Goal: Task Accomplishment & Management: Use online tool/utility

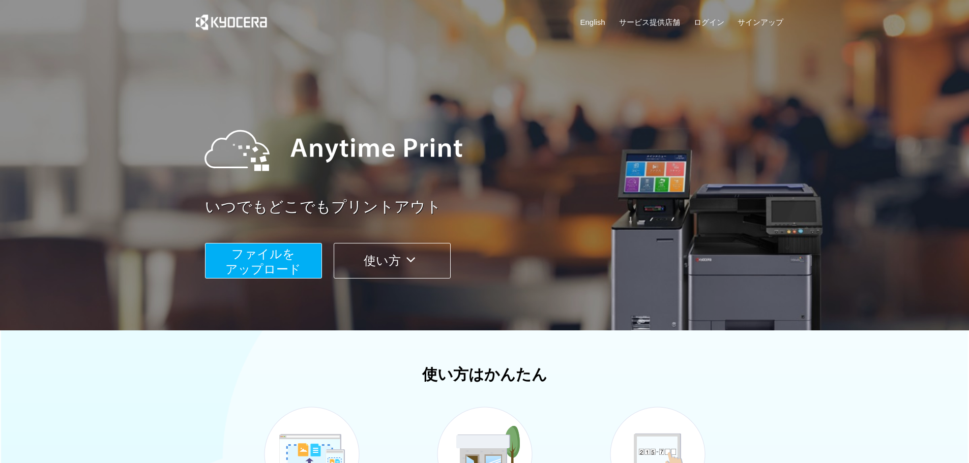
click at [305, 267] on button "ファイルを ​​アップロード" at bounding box center [263, 261] width 117 height 36
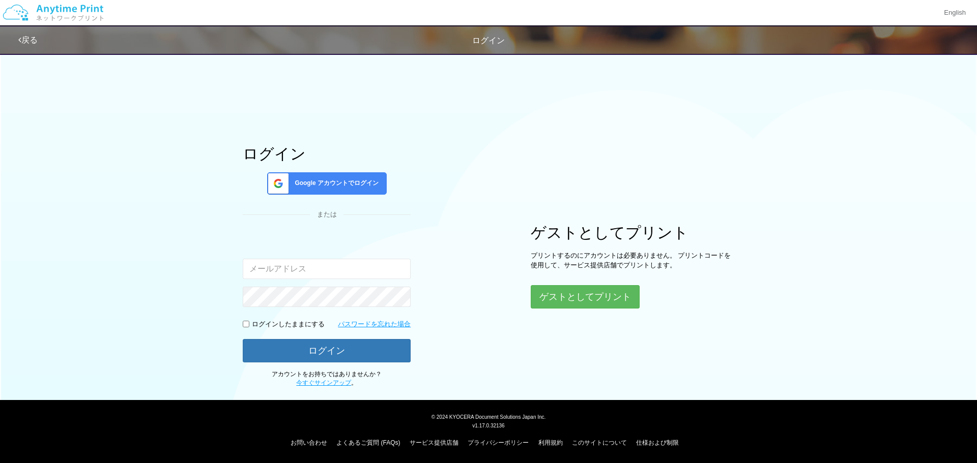
click at [303, 269] on input "email" at bounding box center [327, 269] width 168 height 20
type input "p"
type input "[EMAIL_ADDRESS][DOMAIN_NAME]"
click at [546, 295] on button "ゲストとしてプリント" at bounding box center [585, 297] width 108 height 22
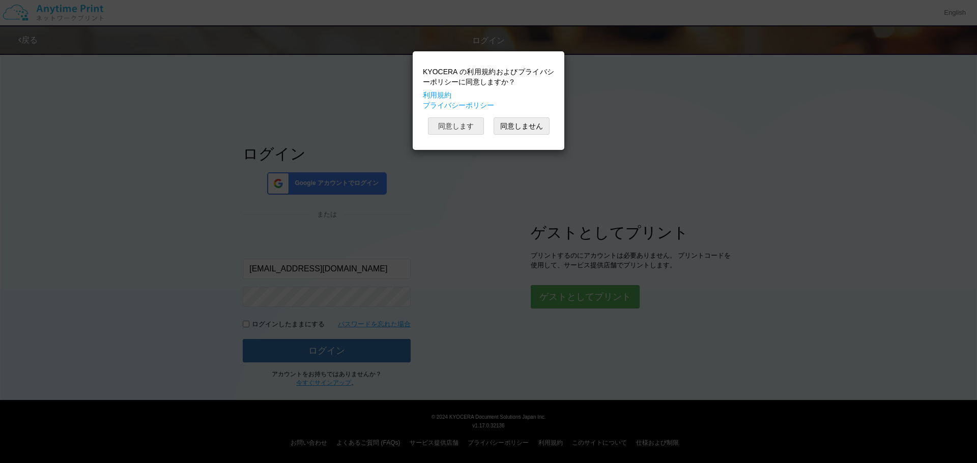
click at [475, 123] on button "同意します" at bounding box center [456, 125] width 56 height 17
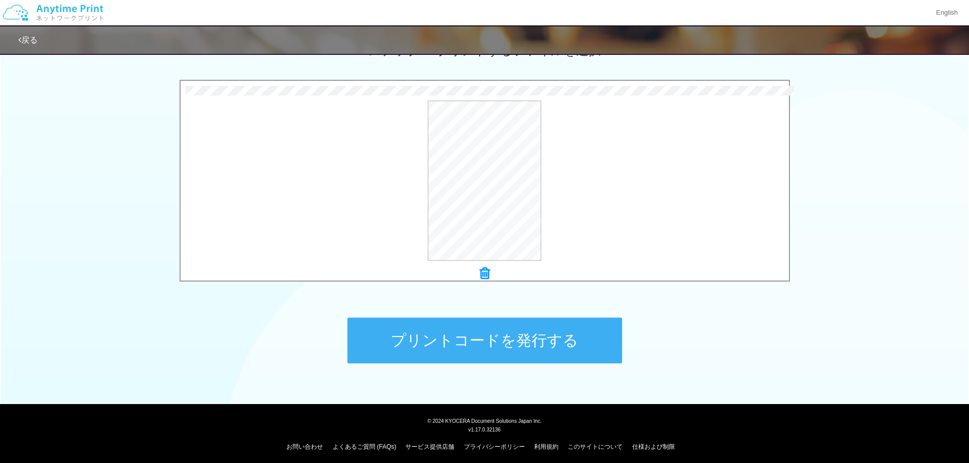
scroll to position [310, 0]
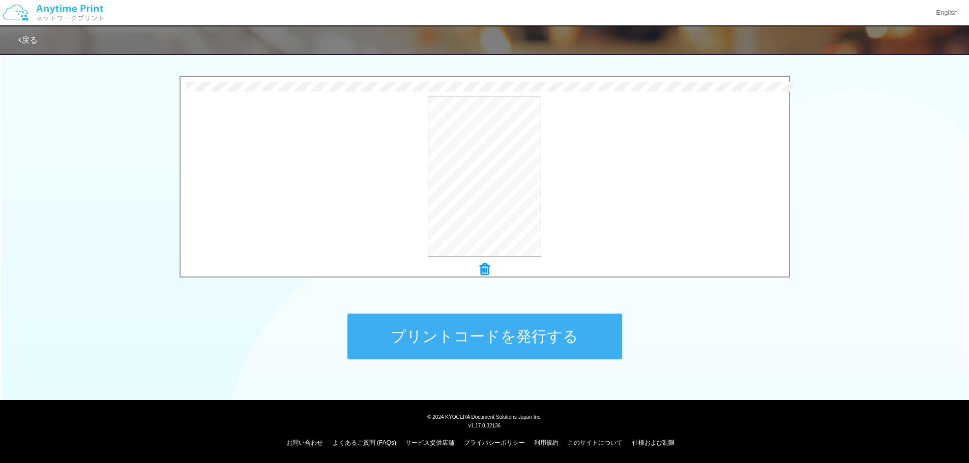
click at [572, 355] on button "プリントコードを発行する" at bounding box center [484, 337] width 275 height 46
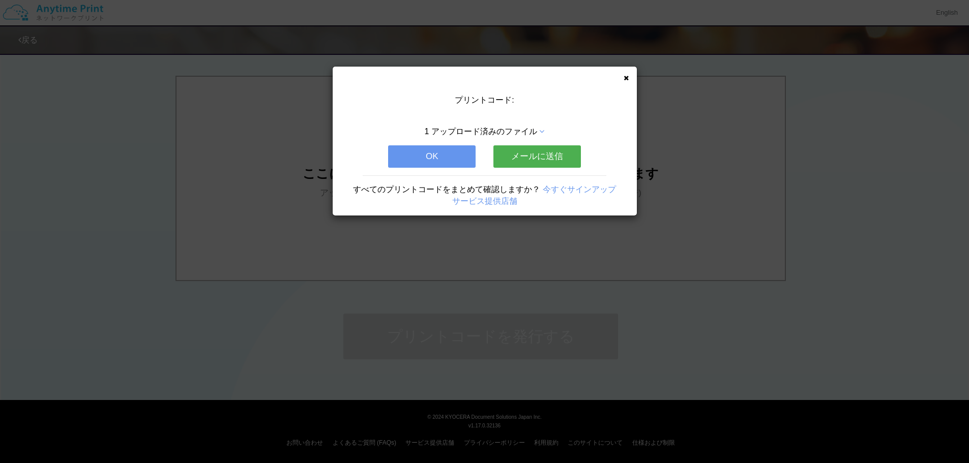
scroll to position [0, 0]
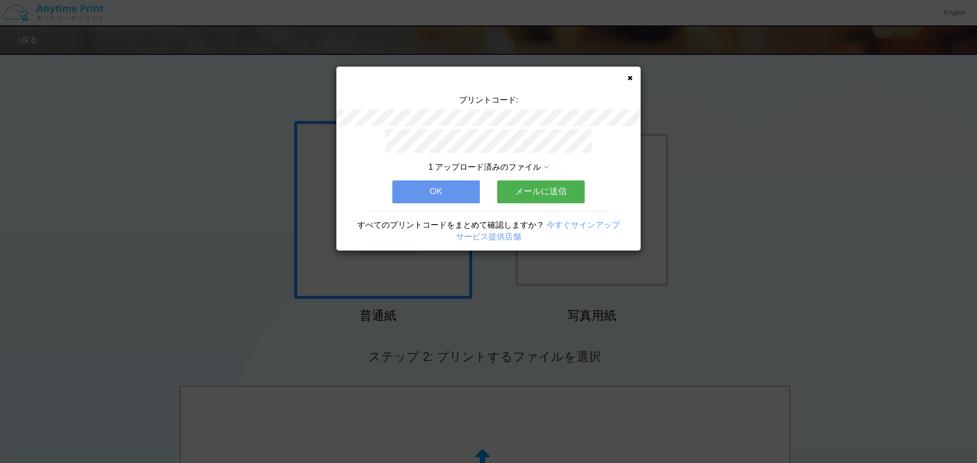
click at [565, 186] on button "メールに送信" at bounding box center [540, 192] width 87 height 22
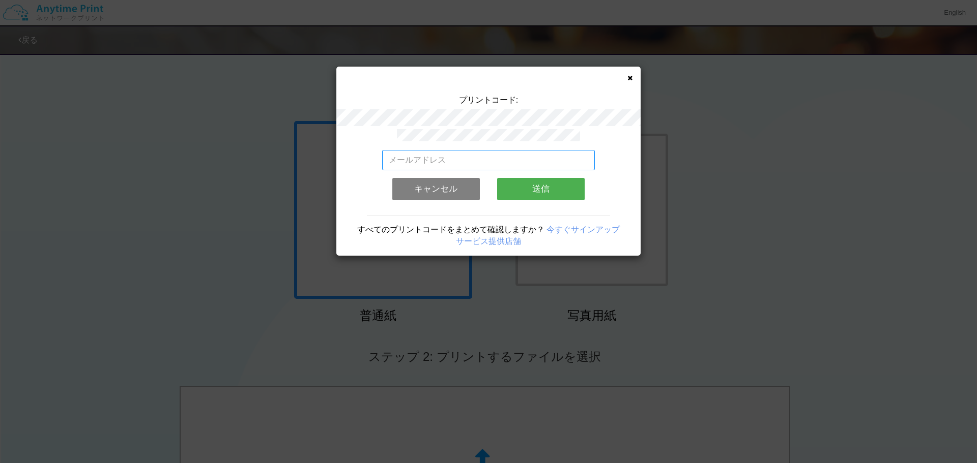
click at [549, 156] on input "email" at bounding box center [488, 160] width 213 height 20
type input "[EMAIL_ADDRESS][DOMAIN_NAME]"
click at [562, 184] on button "送信" at bounding box center [540, 189] width 87 height 22
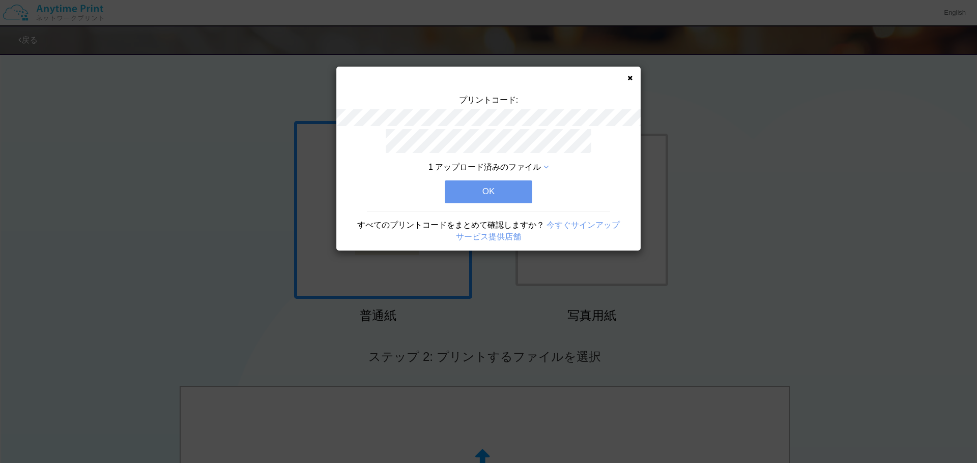
click at [515, 186] on button "OK" at bounding box center [488, 192] width 87 height 22
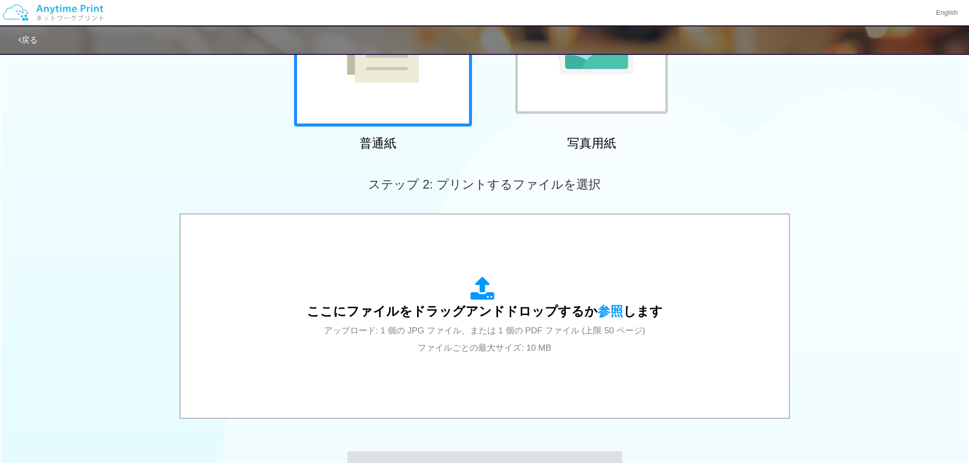
scroll to position [107, 0]
